Goal: Navigation & Orientation: Find specific page/section

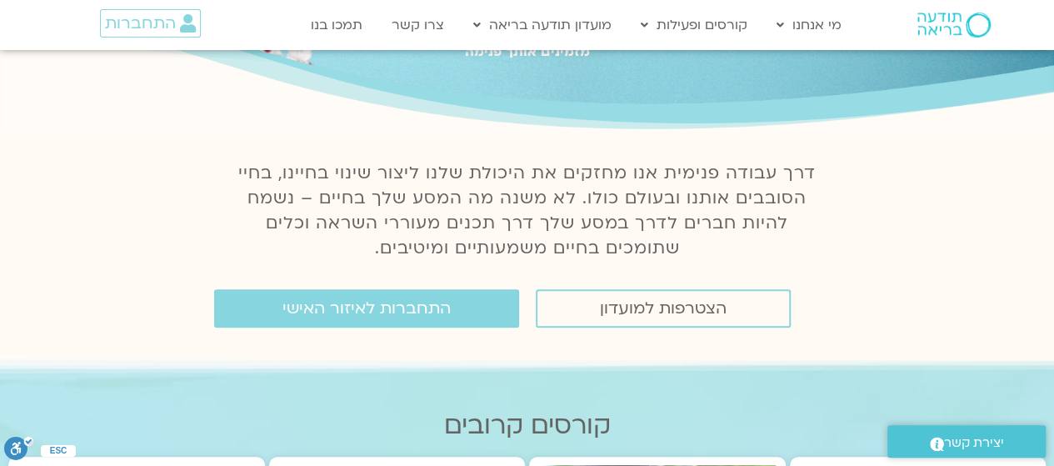
scroll to position [250, 0]
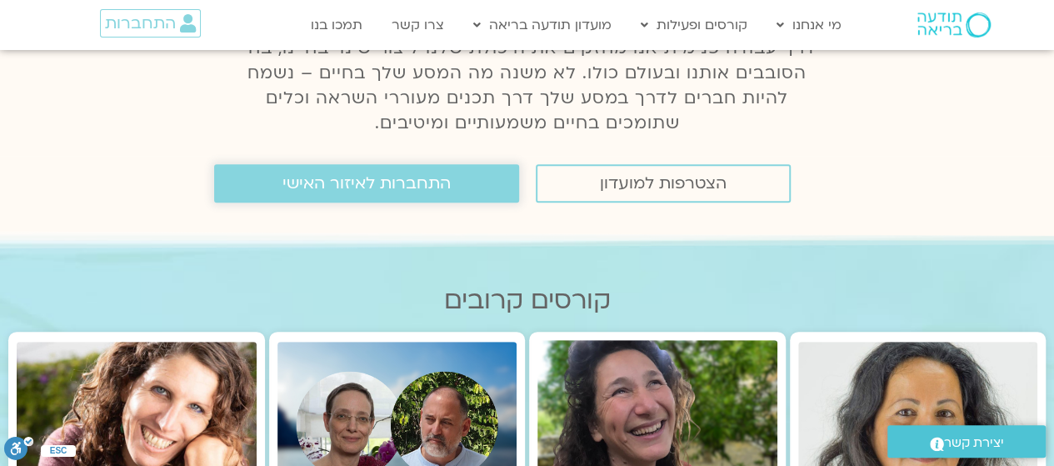
click at [380, 187] on span "התחברות לאיזור האישי" at bounding box center [366, 183] width 168 height 18
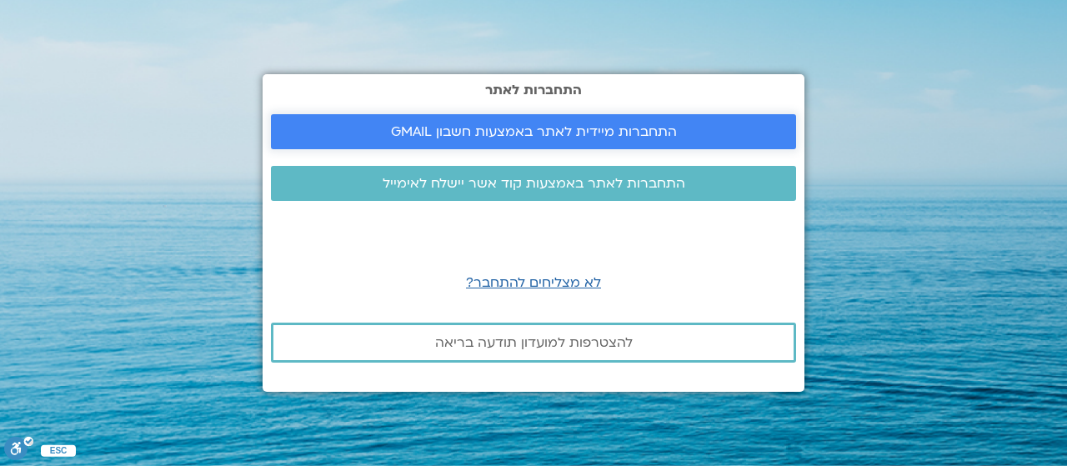
click at [604, 134] on span "התחברות מיידית לאתר באמצעות חשבון GMAIL" at bounding box center [534, 131] width 286 height 15
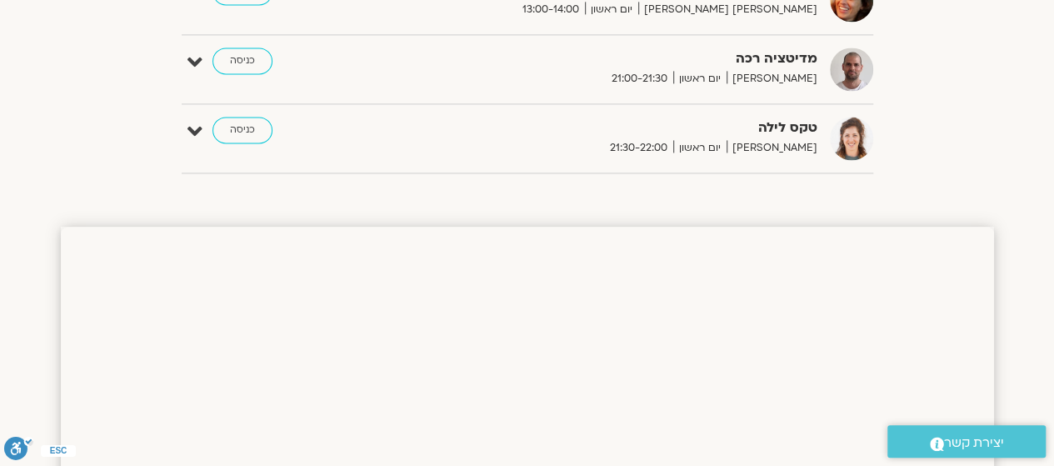
scroll to position [1167, 0]
